Goal: Check status: Check status

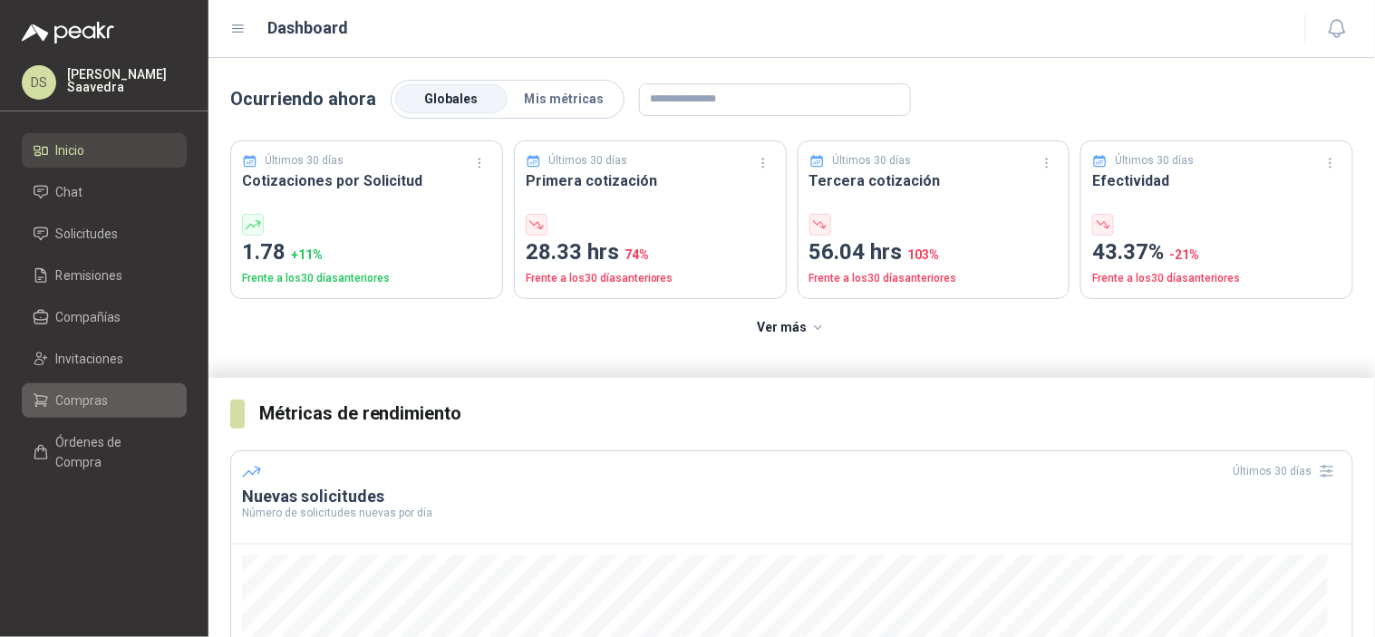
click at [121, 392] on li "Compras" at bounding box center [104, 401] width 143 height 20
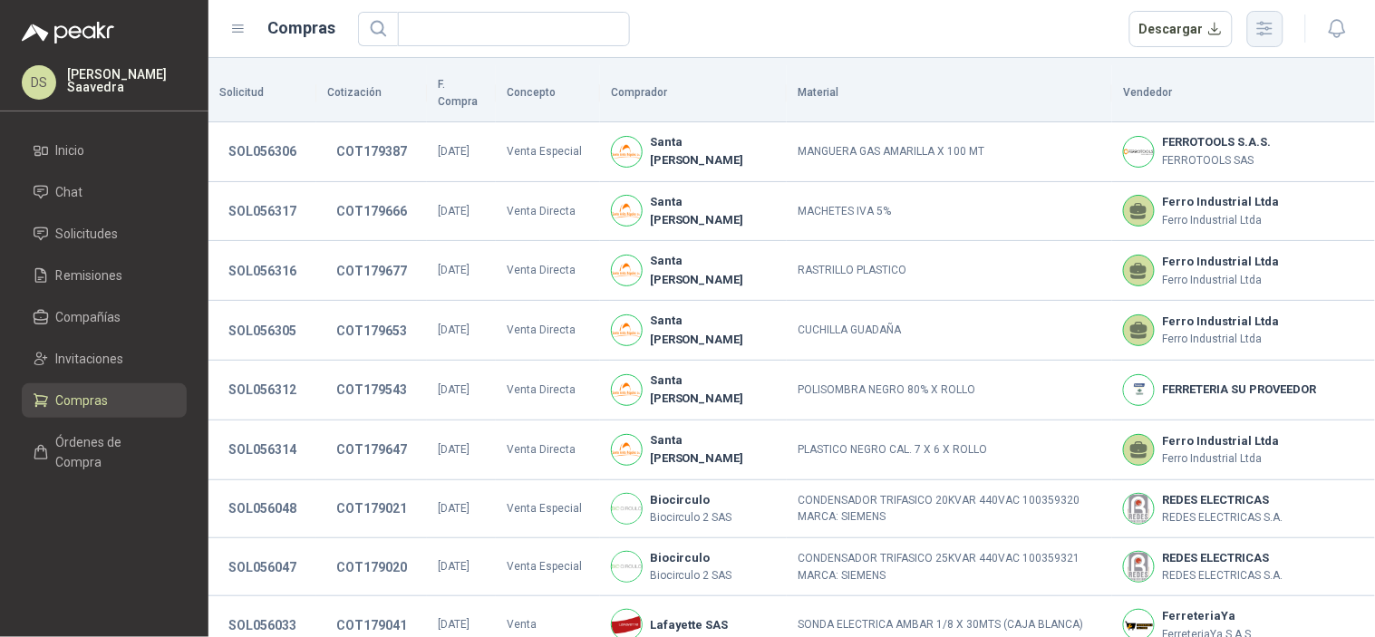
click at [1264, 28] on icon "button" at bounding box center [1265, 29] width 15 height 14
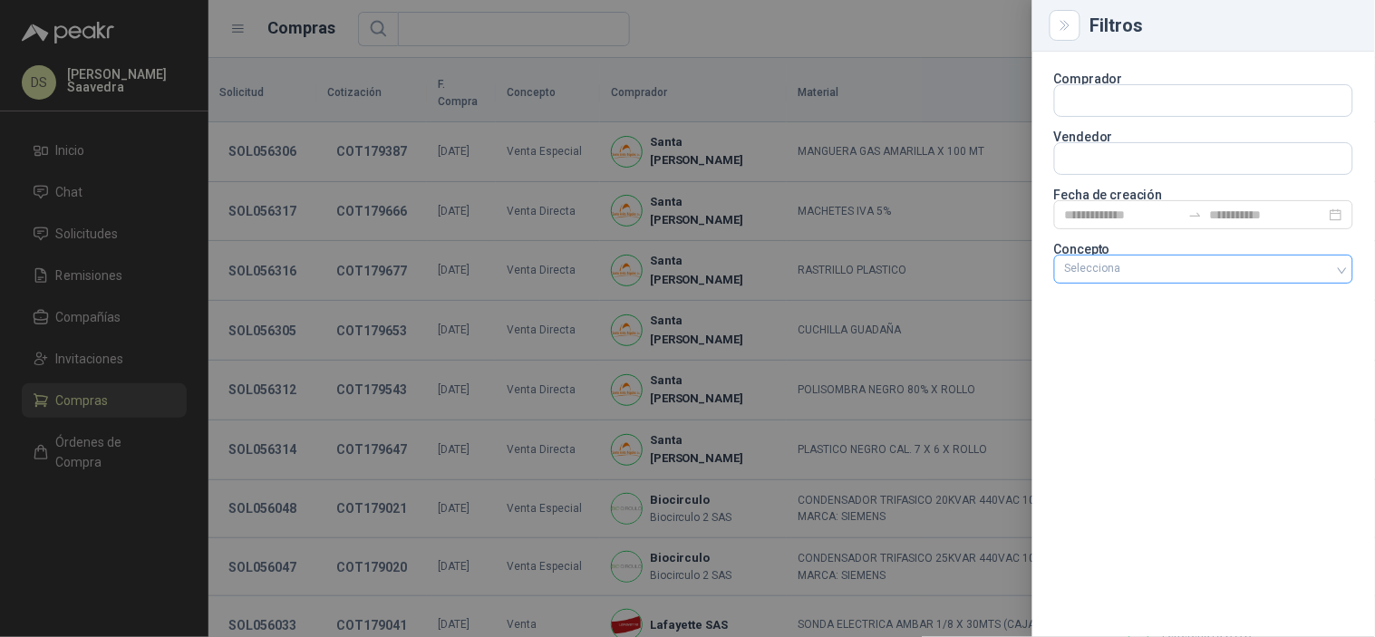
click at [1298, 265] on div at bounding box center [1194, 269] width 273 height 13
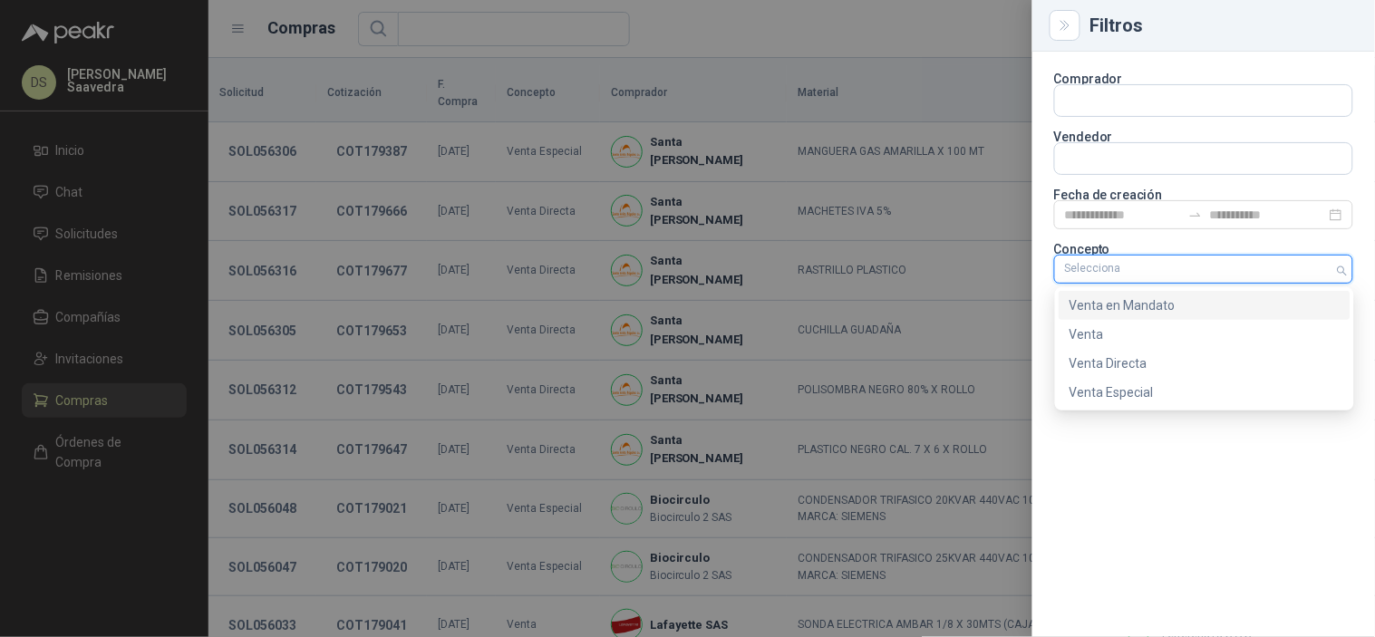
click at [1209, 305] on div "Venta en Mandato" at bounding box center [1205, 305] width 270 height 20
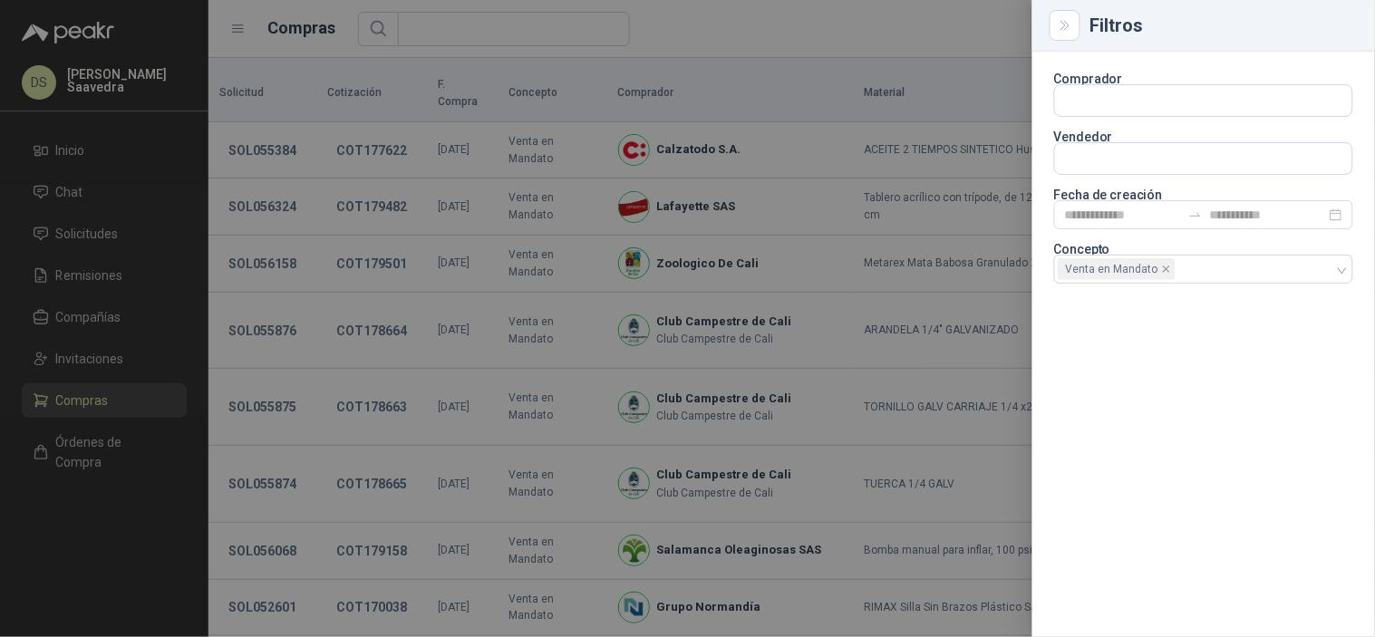
click at [925, 37] on div at bounding box center [687, 318] width 1375 height 637
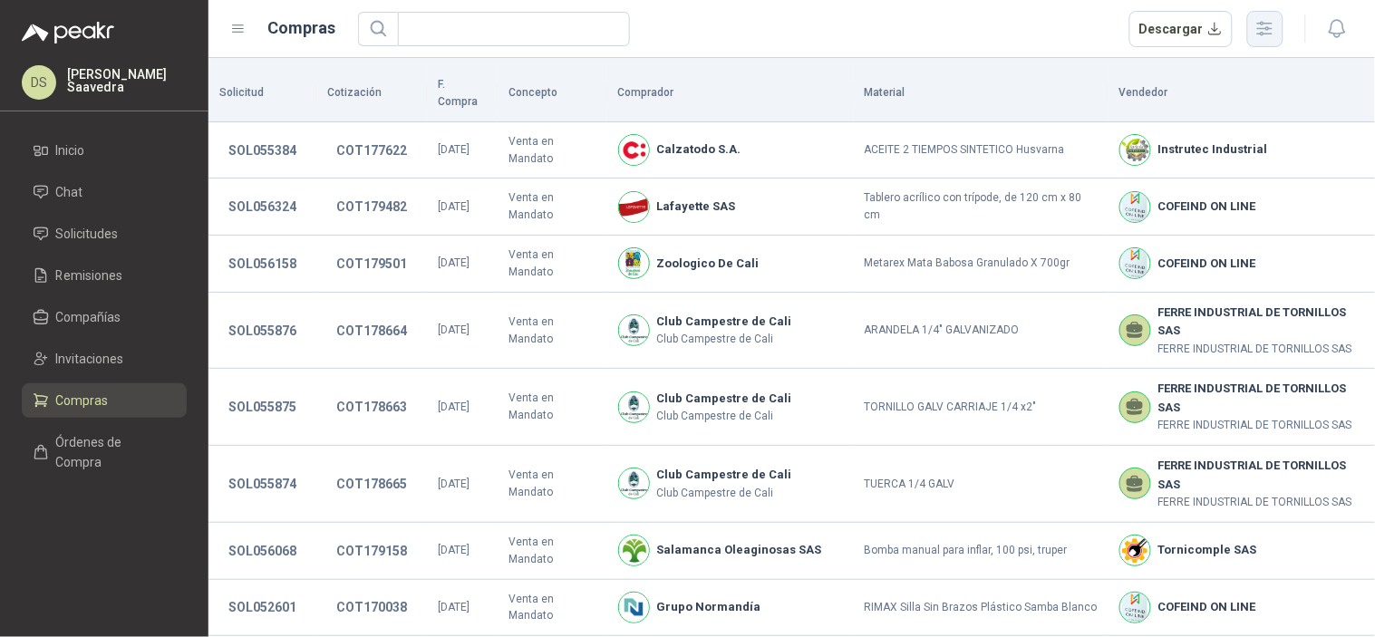
click at [1265, 44] on button "button" at bounding box center [1265, 29] width 36 height 36
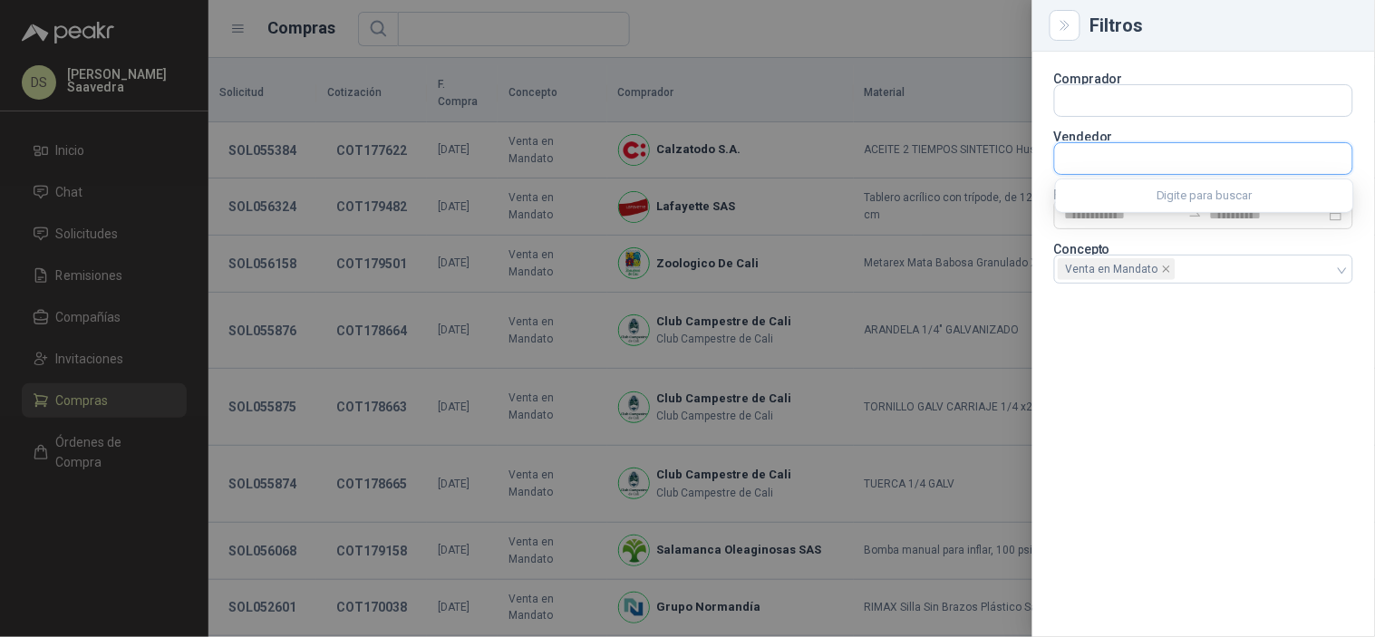
click at [1300, 158] on input "text" at bounding box center [1203, 158] width 297 height 31
type input "*********"
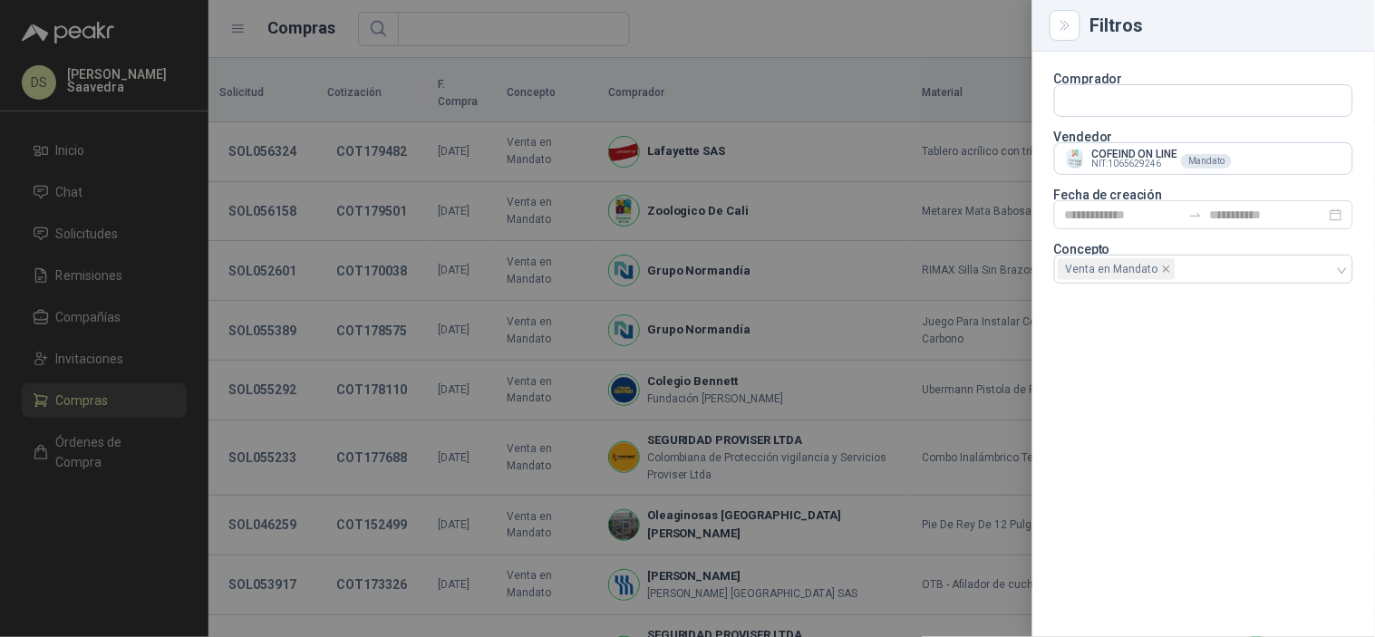
click at [862, 34] on div at bounding box center [687, 318] width 1375 height 637
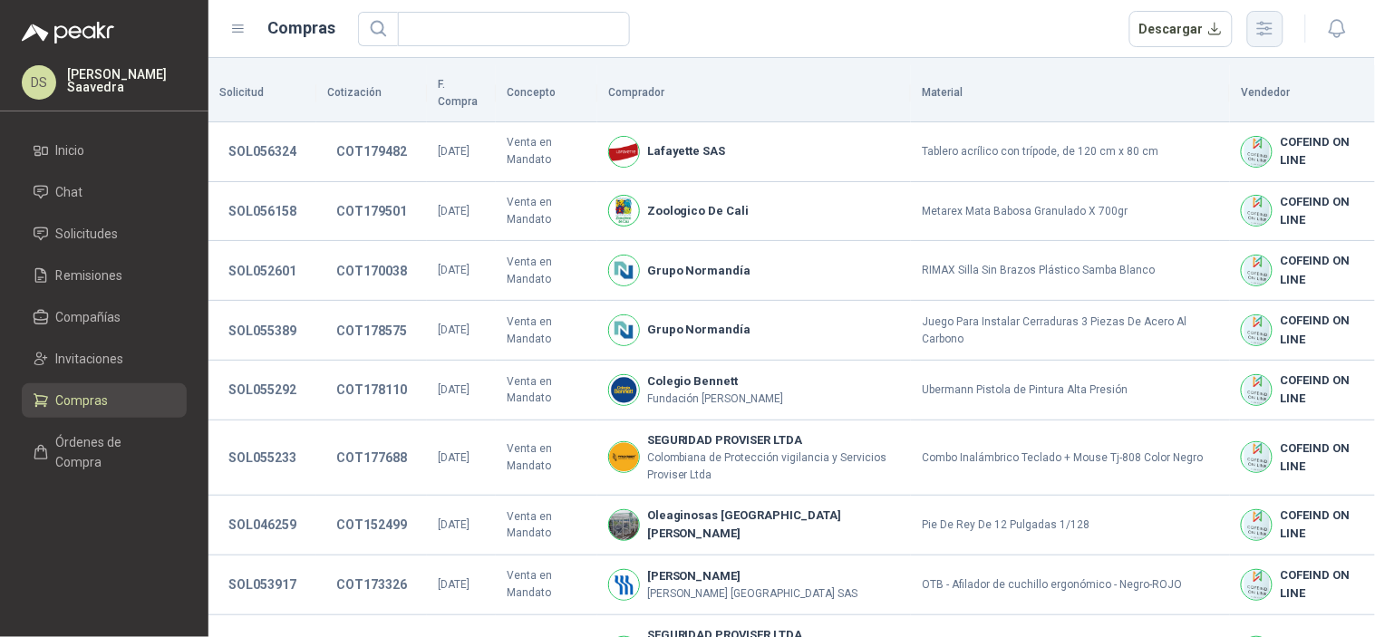
click at [1255, 37] on icon "button" at bounding box center [1264, 28] width 21 height 21
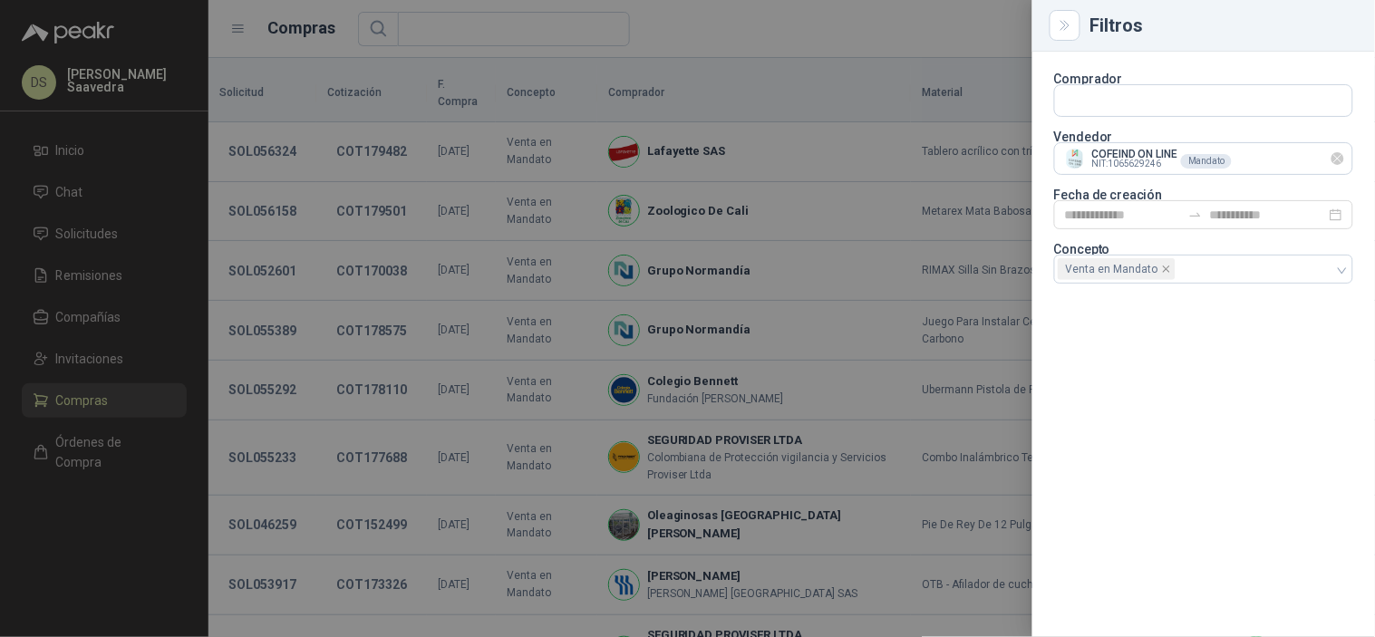
click at [1341, 158] on icon "Limpiar" at bounding box center [1338, 158] width 15 height 15
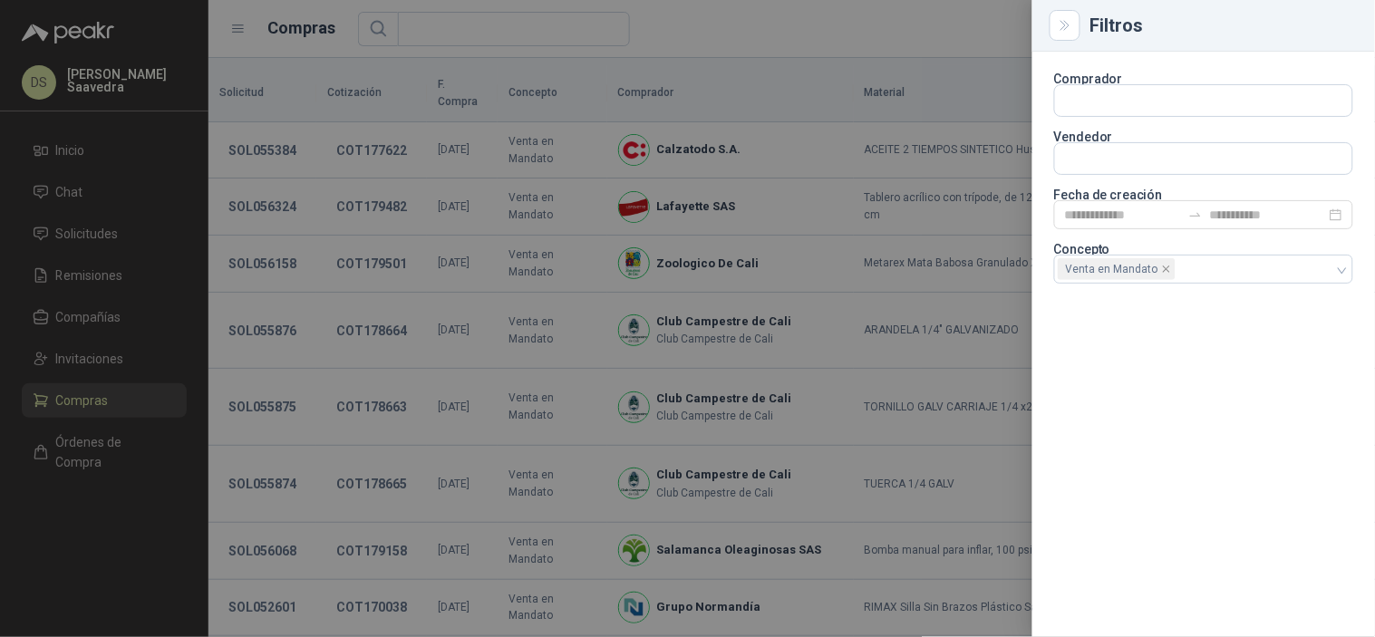
click at [779, 34] on div at bounding box center [687, 318] width 1375 height 637
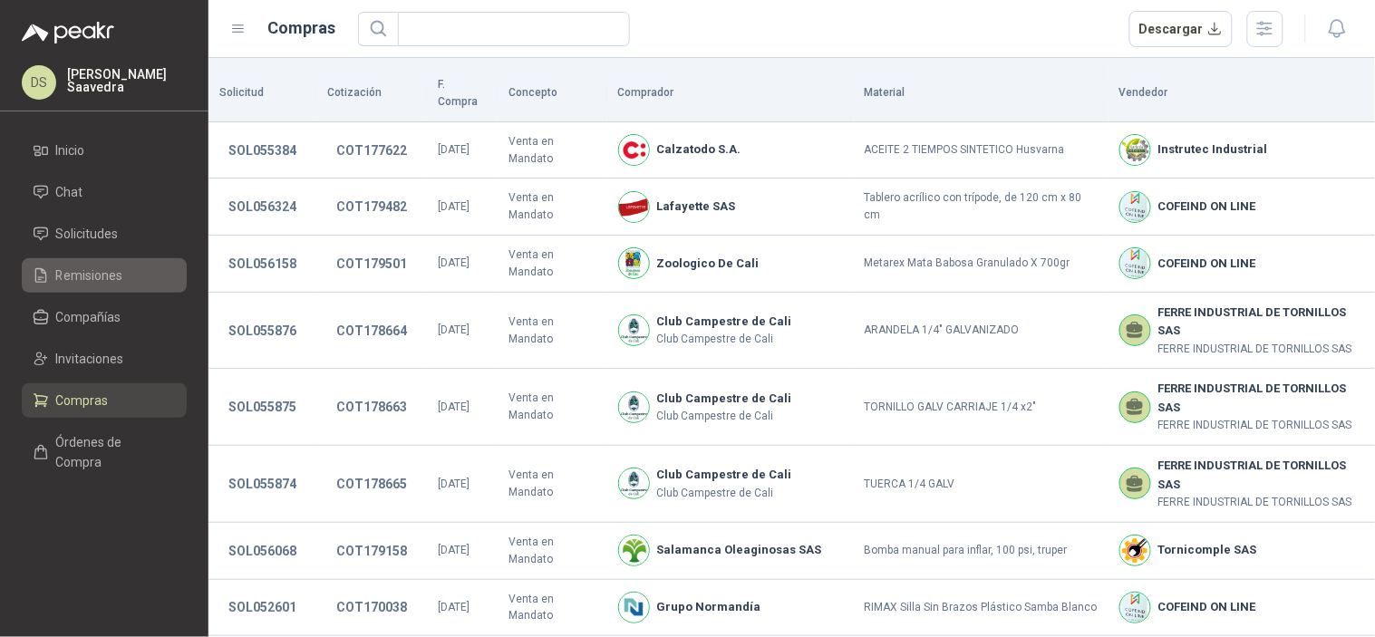
click at [93, 285] on span "Remisiones" at bounding box center [89, 276] width 67 height 20
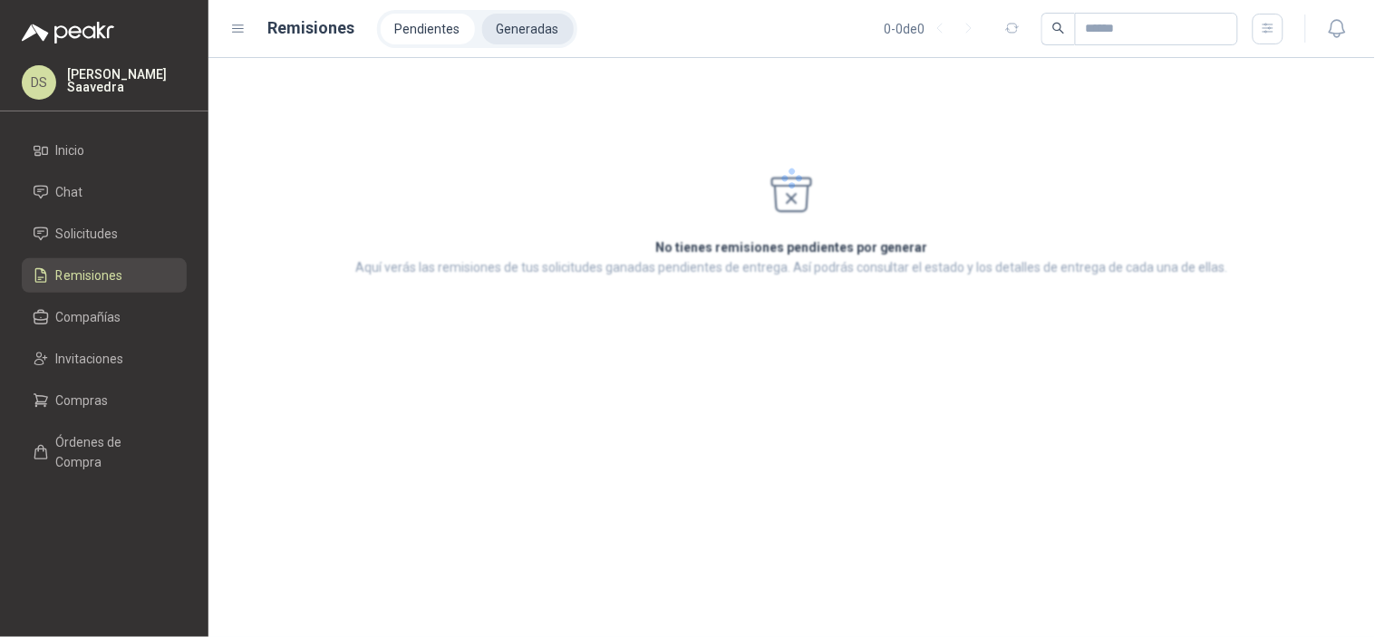
click at [509, 28] on li "Generadas" at bounding box center [528, 29] width 92 height 31
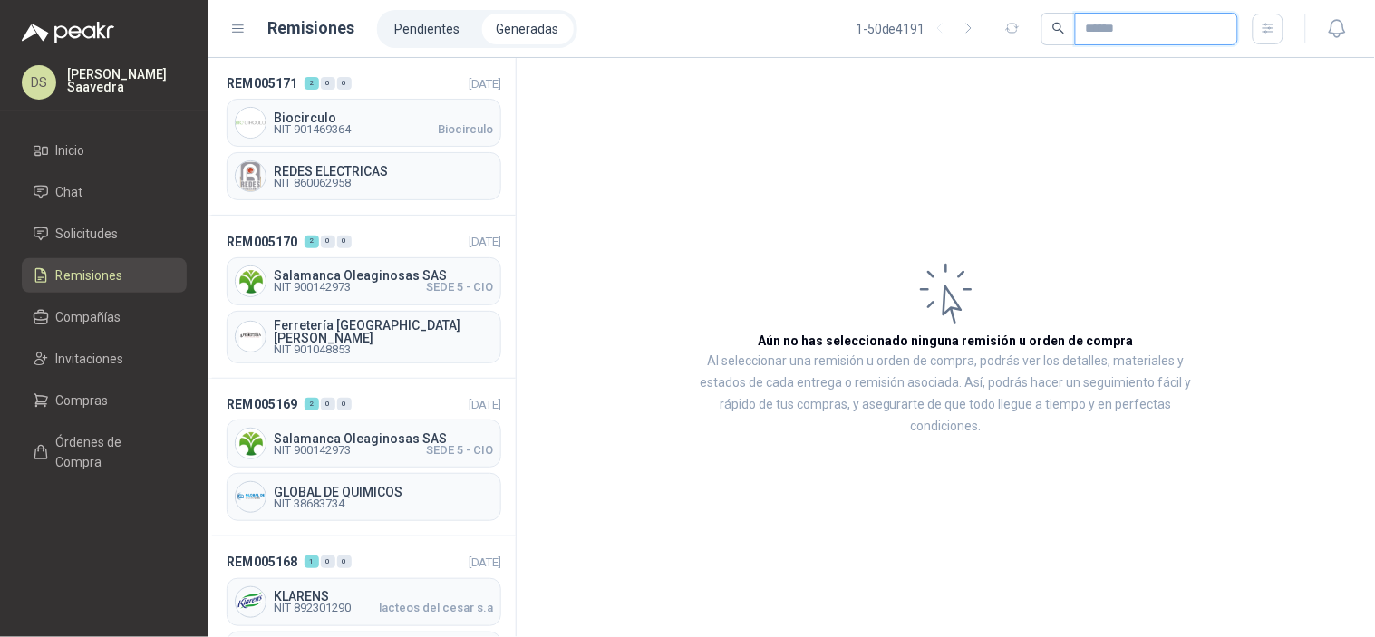
click at [1117, 36] on input "text" at bounding box center [1149, 29] width 127 height 31
paste input "*********"
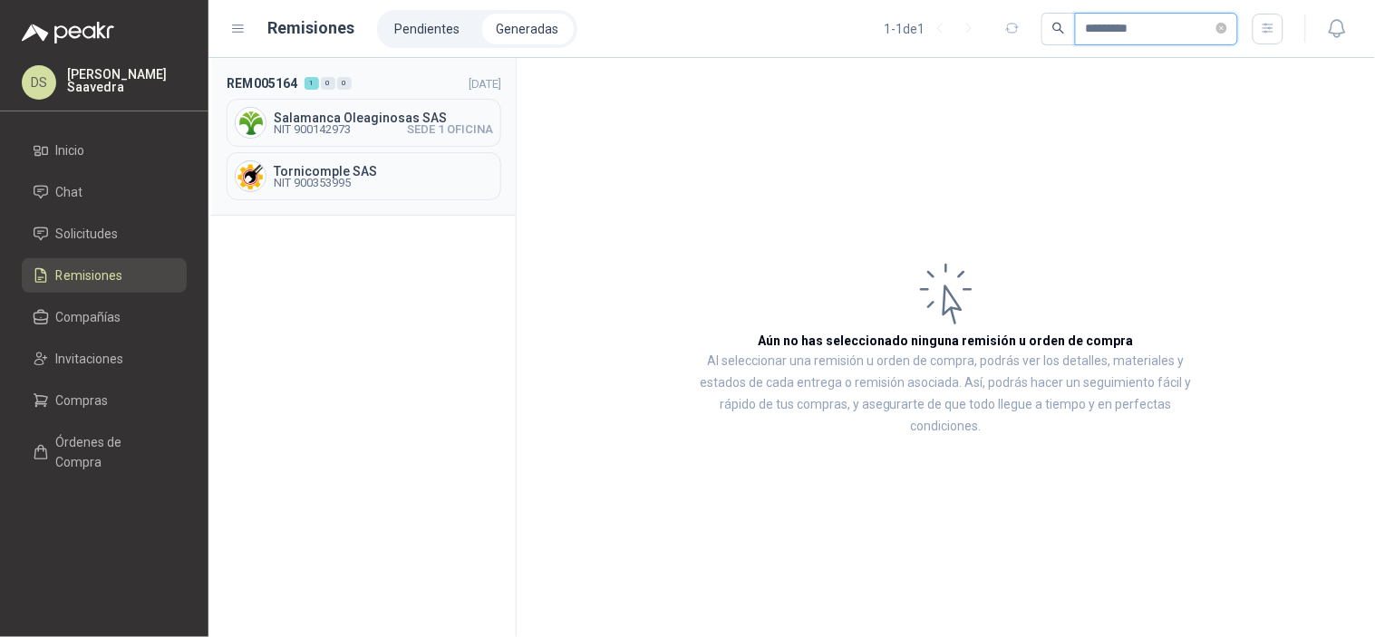
type input "*********"
click at [348, 128] on span "NIT 900142973" at bounding box center [312, 129] width 77 height 11
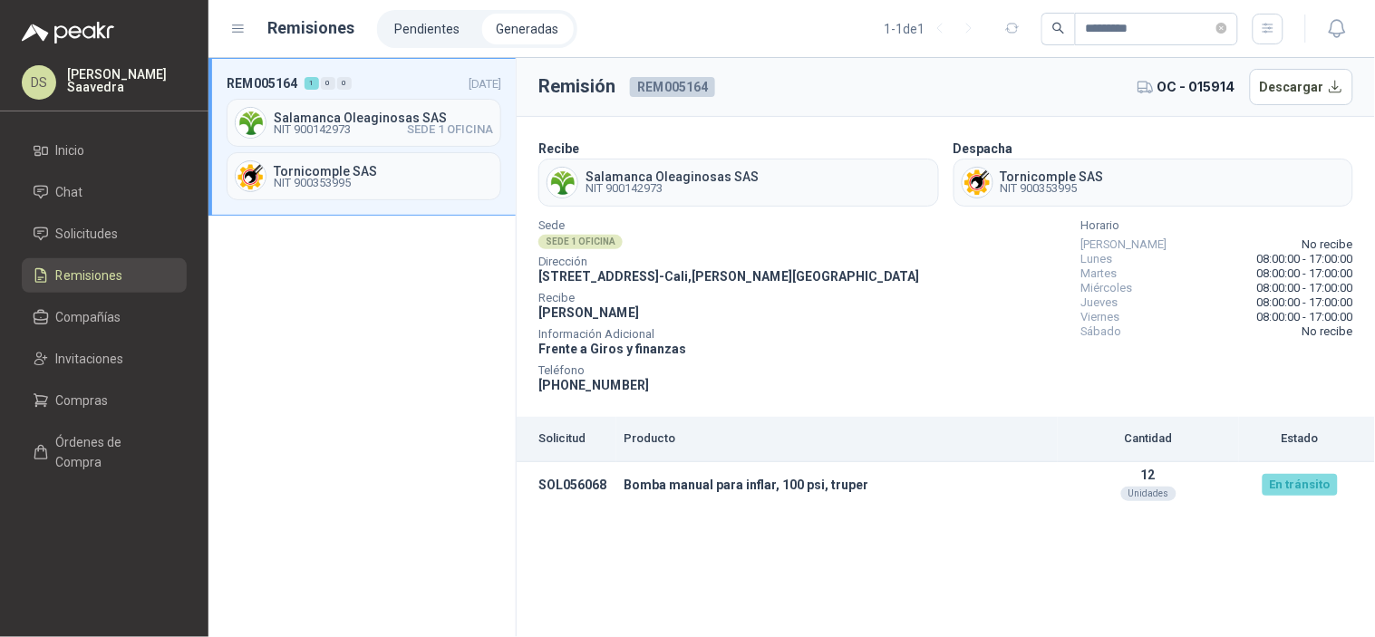
click at [655, 89] on span "REM005164" at bounding box center [672, 87] width 85 height 20
copy span "REM005164"
